Goal: Find specific page/section: Find specific page/section

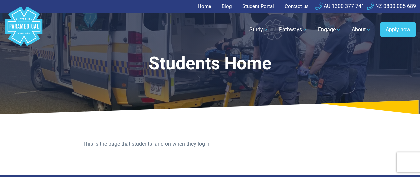
click at [255, 5] on link "Student Portal" at bounding box center [258, 6] width 40 height 13
click at [253, 7] on link "Student Portal" at bounding box center [258, 6] width 40 height 13
click at [249, 8] on link "Student Portal" at bounding box center [258, 6] width 40 height 13
